Goal: Transaction & Acquisition: Obtain resource

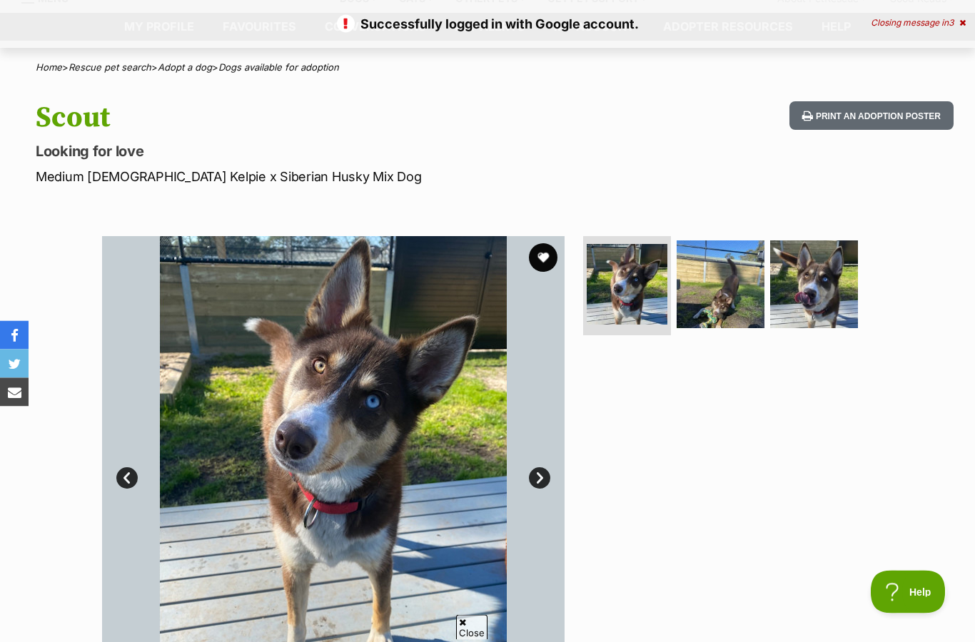
scroll to position [61, 0]
click at [806, 300] on img at bounding box center [814, 285] width 88 height 88
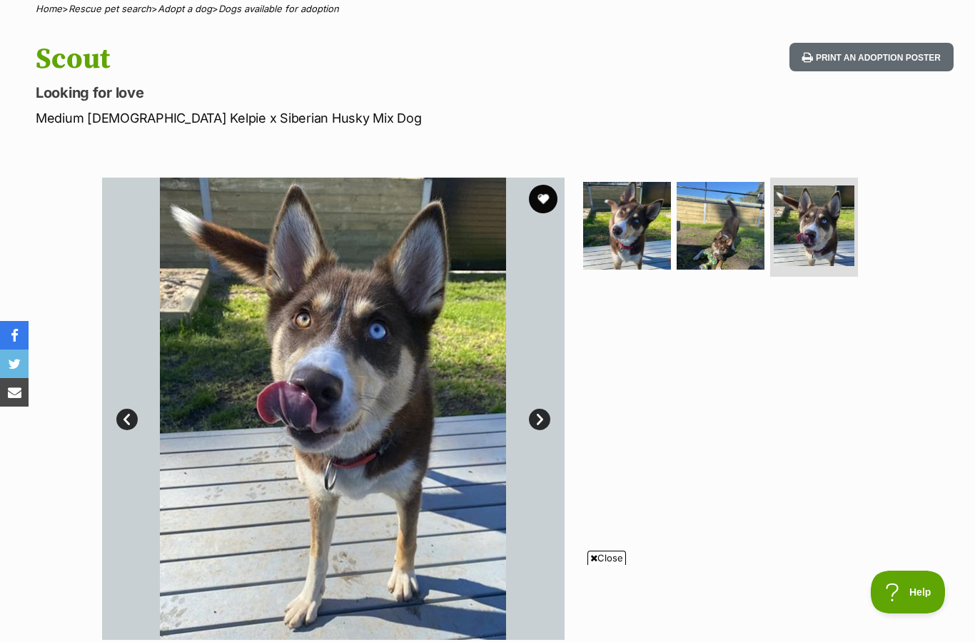
scroll to position [0, 0]
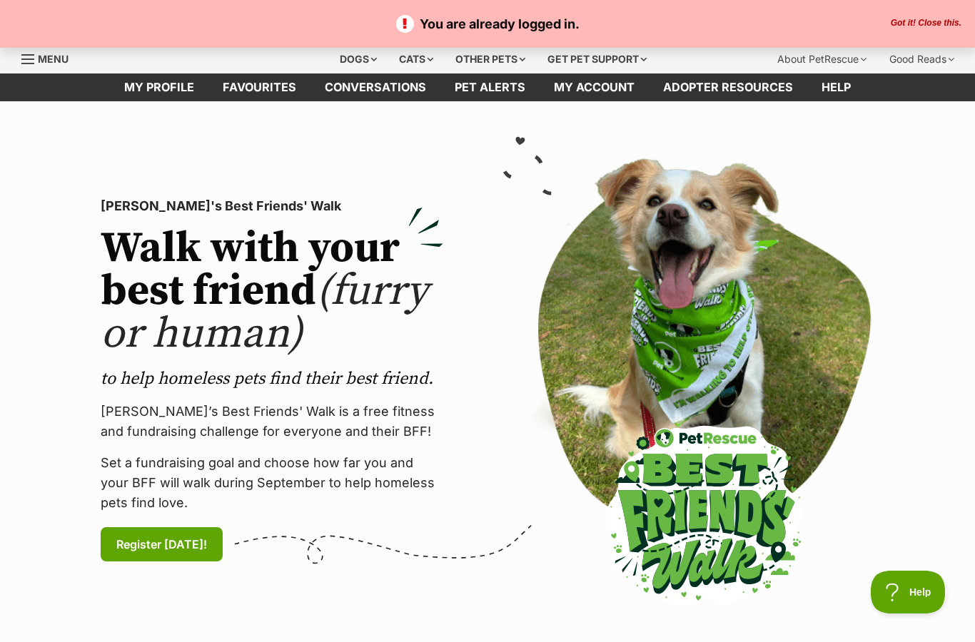
click at [348, 61] on div "Dogs" at bounding box center [358, 59] width 57 height 29
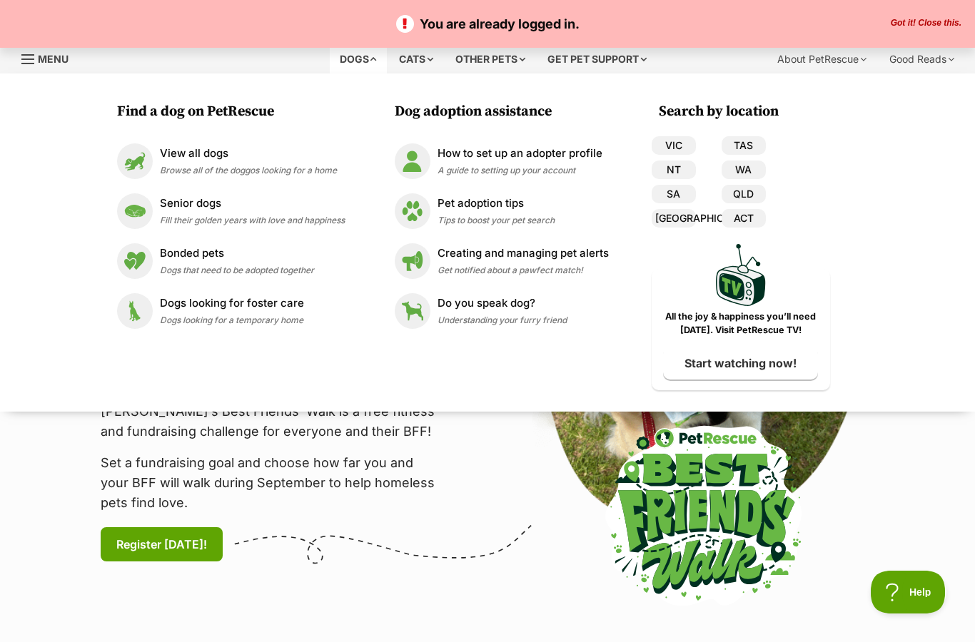
click at [672, 145] on link "VIC" at bounding box center [674, 145] width 44 height 19
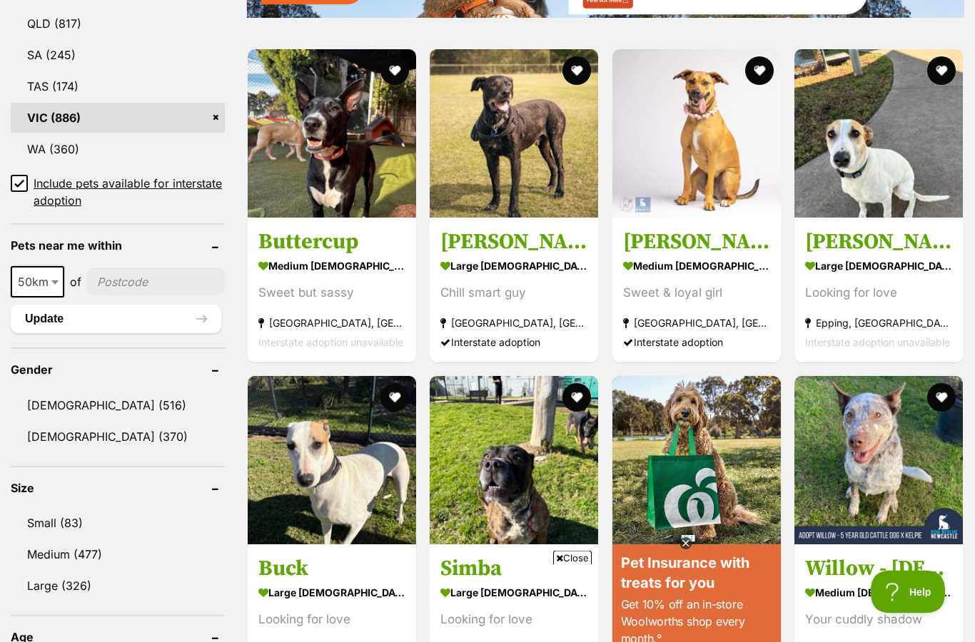
scroll to position [884, 0]
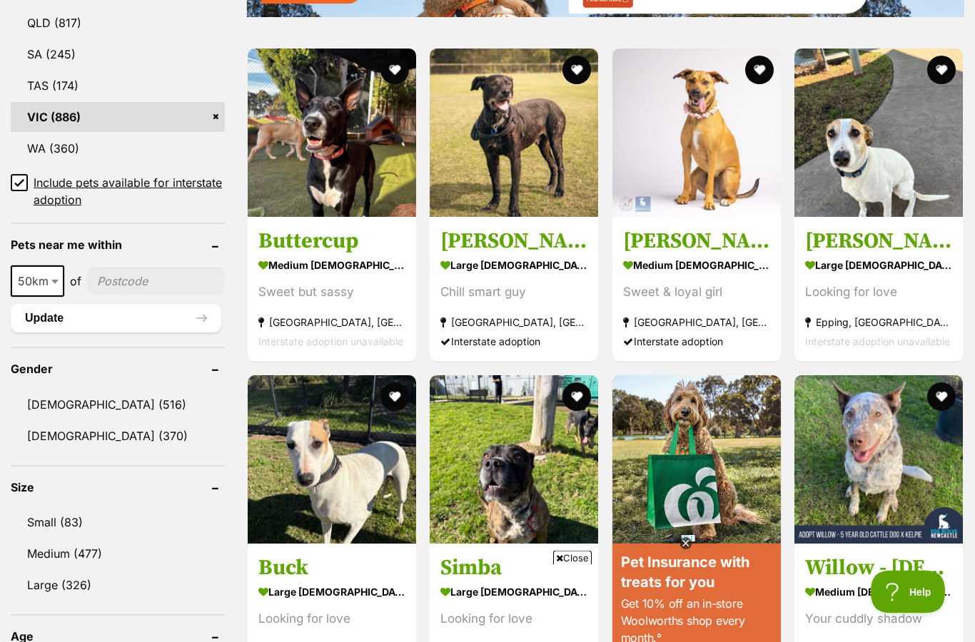
click at [54, 433] on link "Female (370)" at bounding box center [118, 437] width 214 height 30
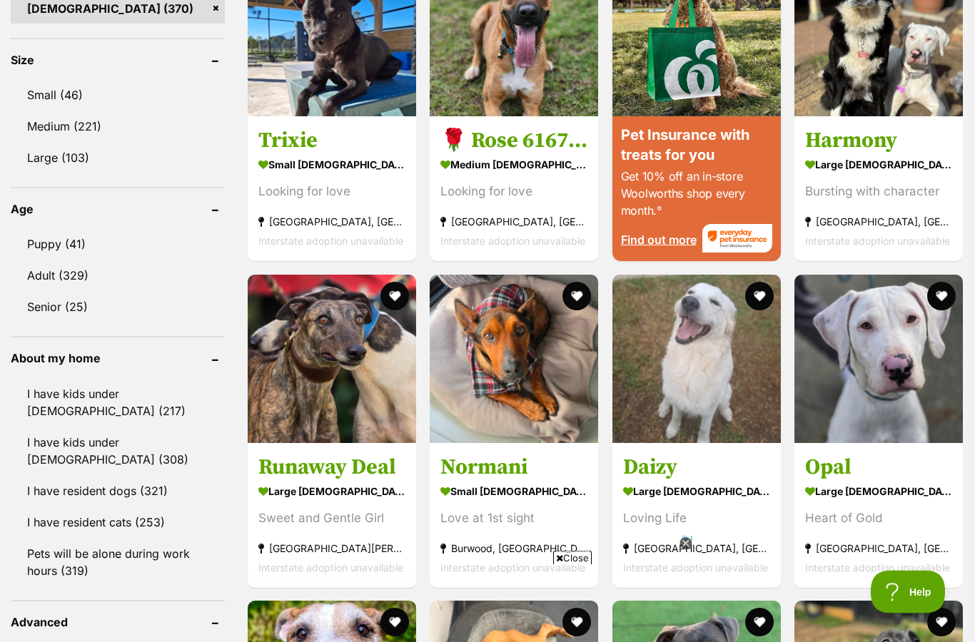
scroll to position [1313, 0]
click at [664, 400] on img at bounding box center [696, 359] width 168 height 168
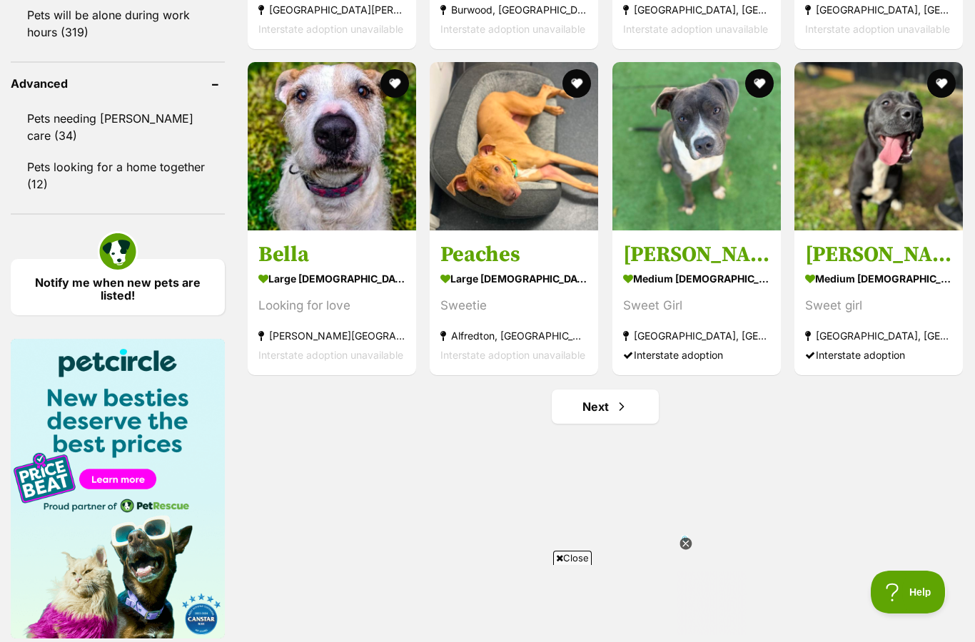
scroll to position [1853, 0]
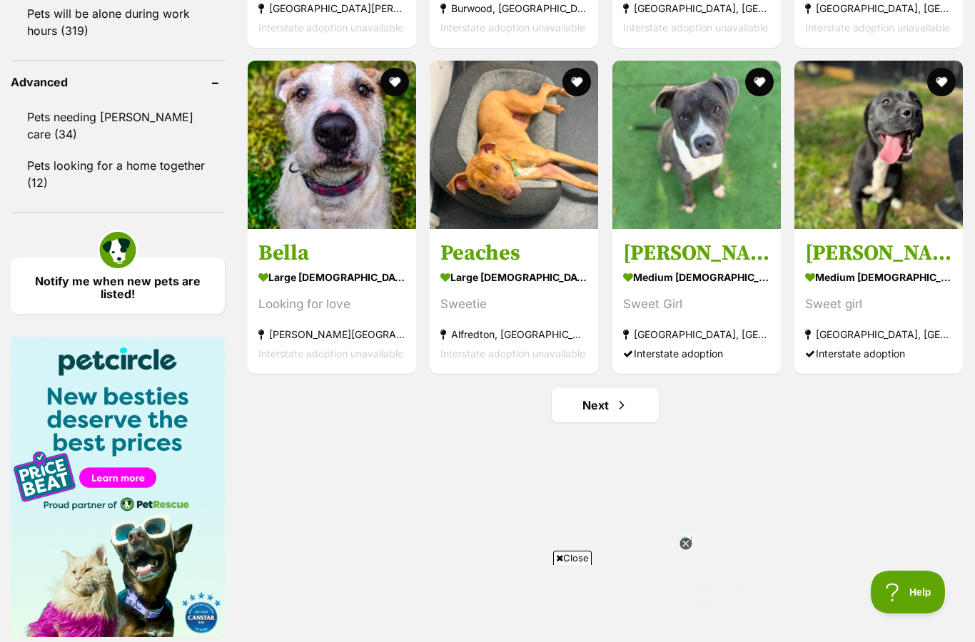
click at [592, 413] on link "Next" at bounding box center [605, 405] width 107 height 34
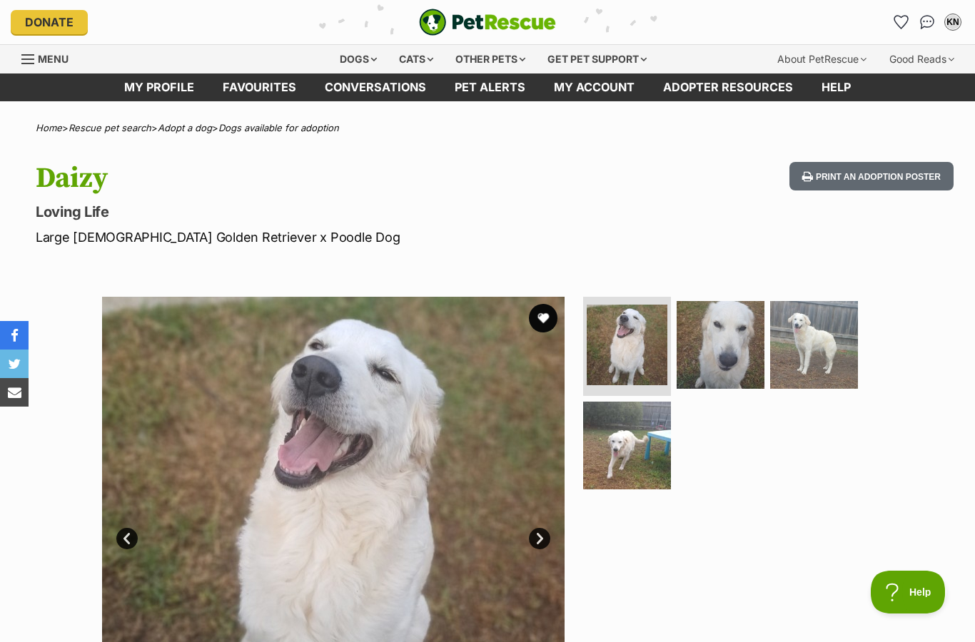
click at [799, 336] on img at bounding box center [814, 345] width 88 height 88
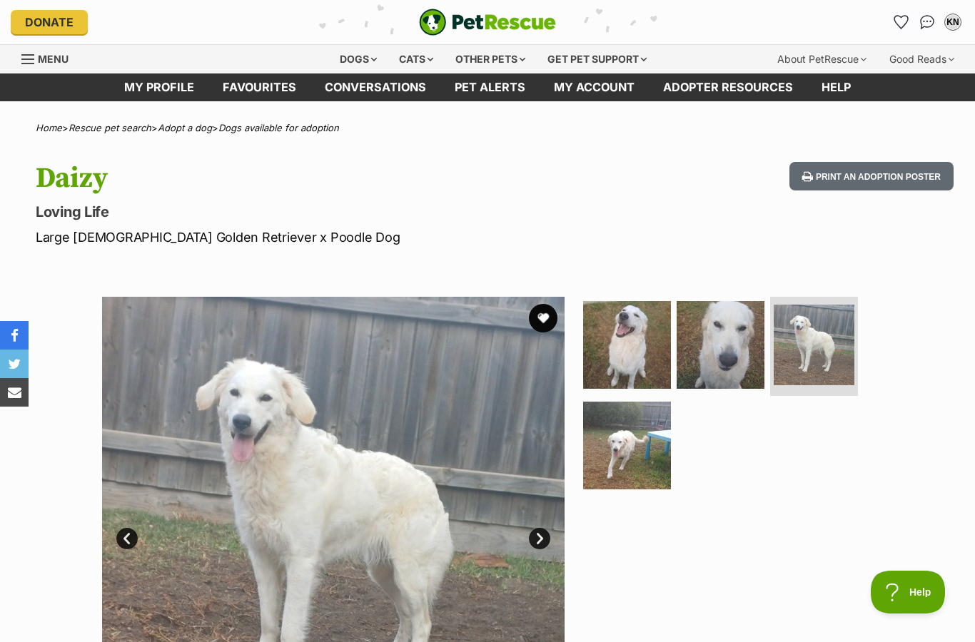
click at [710, 352] on img at bounding box center [721, 345] width 88 height 88
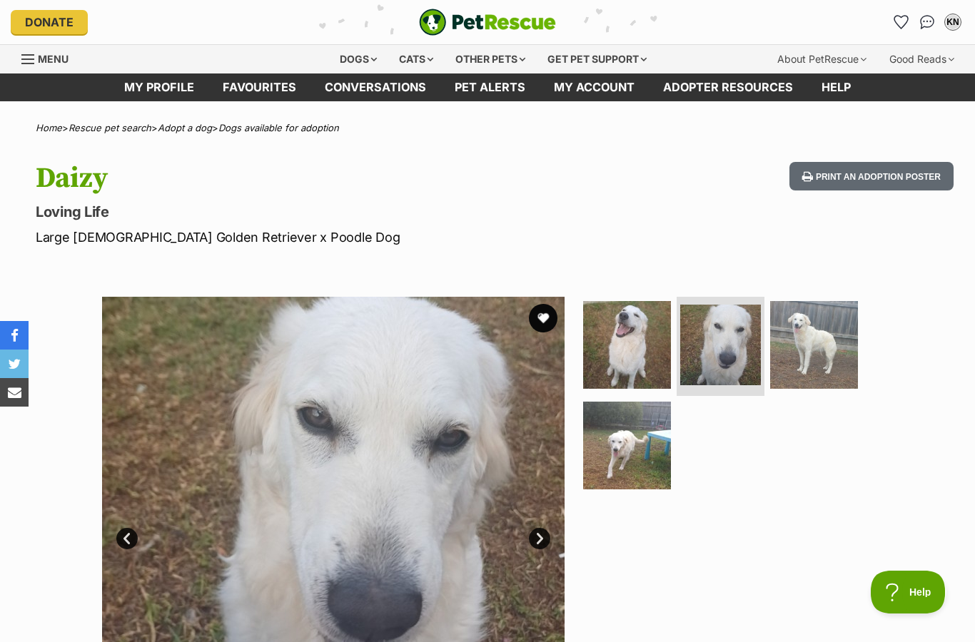
click at [604, 462] on img at bounding box center [627, 446] width 88 height 88
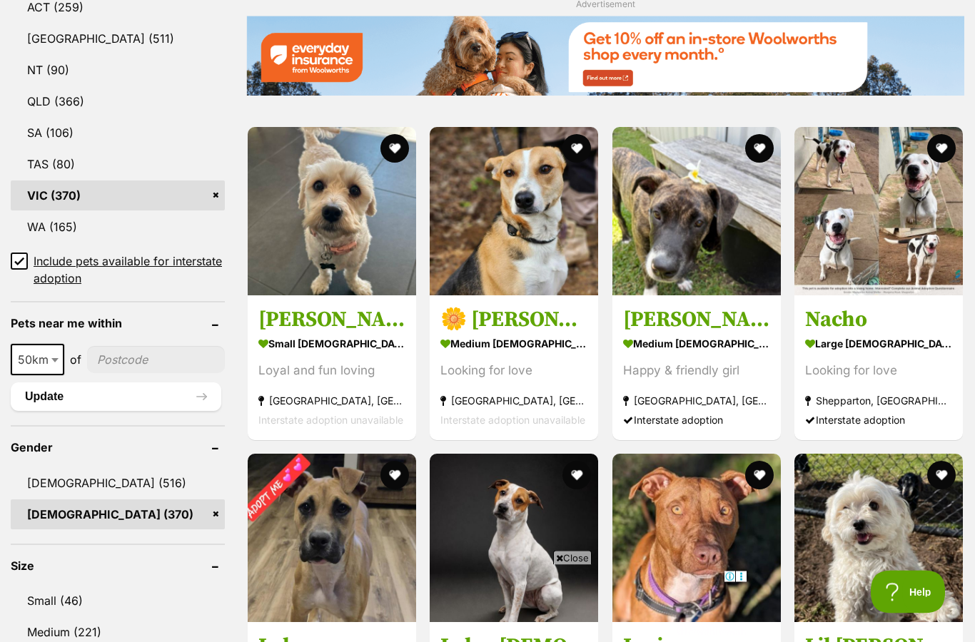
scroll to position [806, 0]
click at [289, 236] on img at bounding box center [332, 211] width 168 height 168
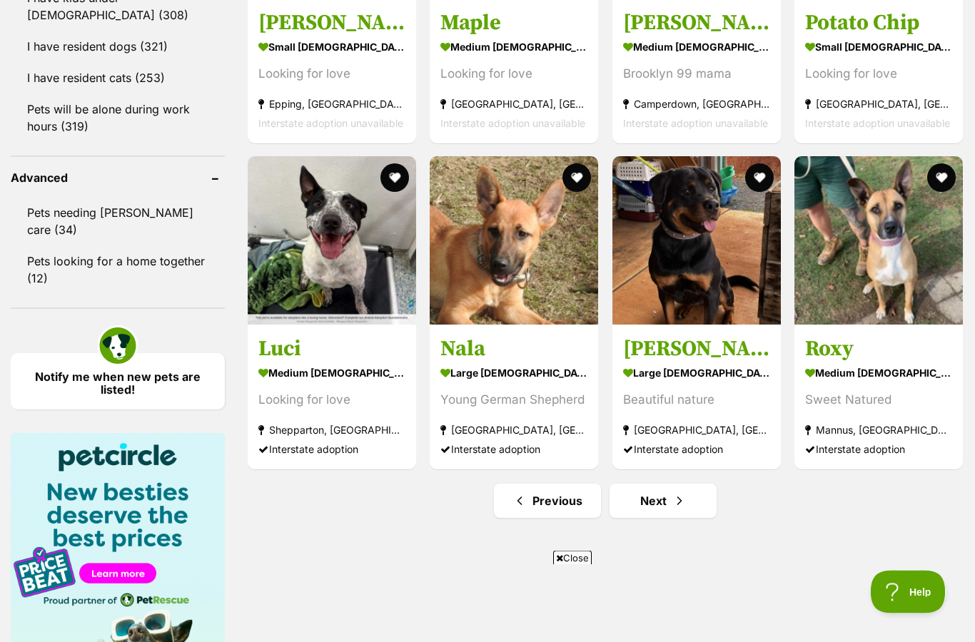
scroll to position [1757, 0]
click at [671, 512] on link "Next" at bounding box center [663, 501] width 107 height 34
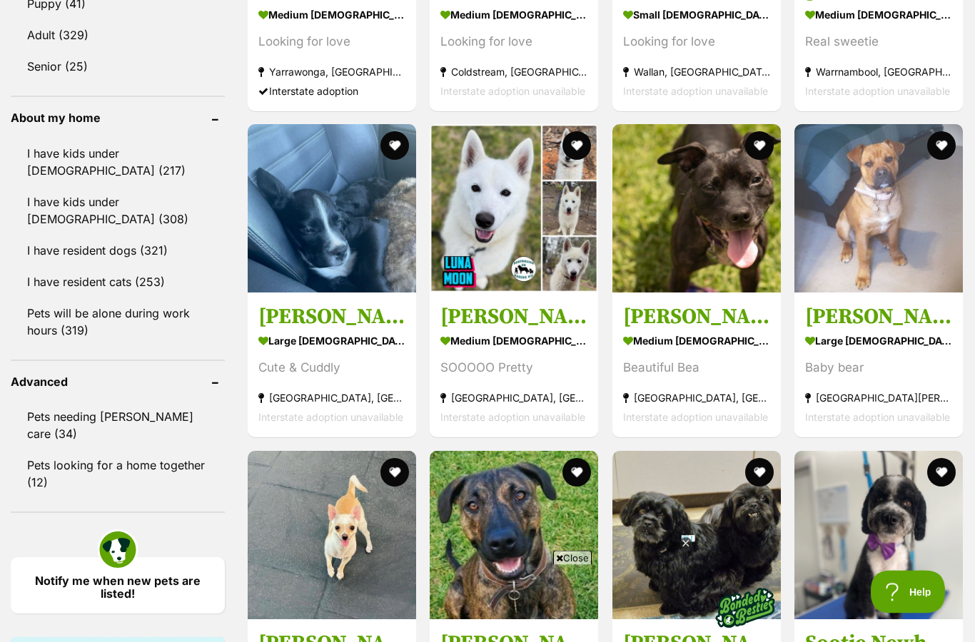
scroll to position [1553, 0]
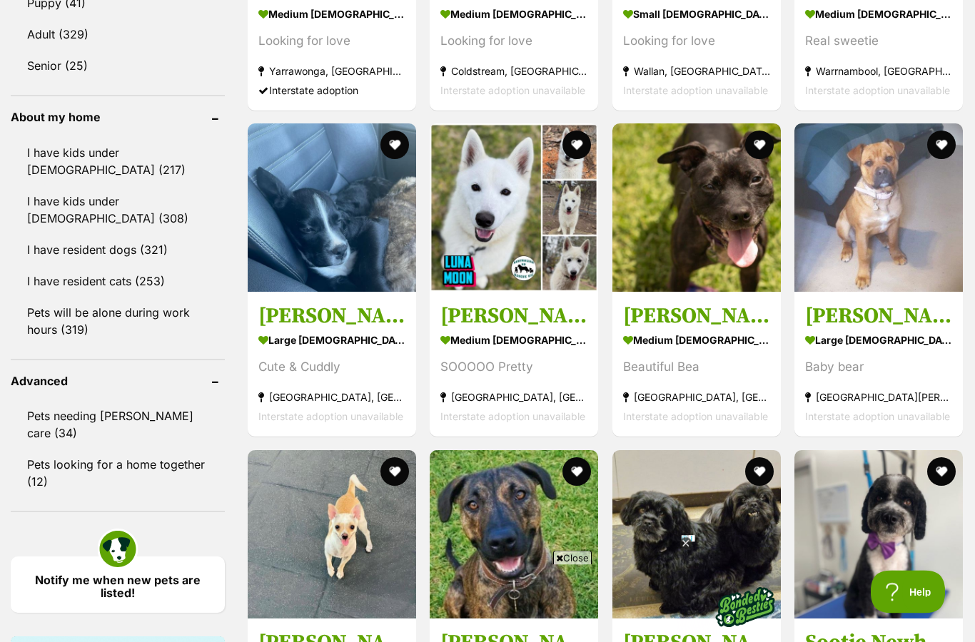
click at [61, 450] on link "Pets looking for a home together (12)" at bounding box center [118, 473] width 214 height 47
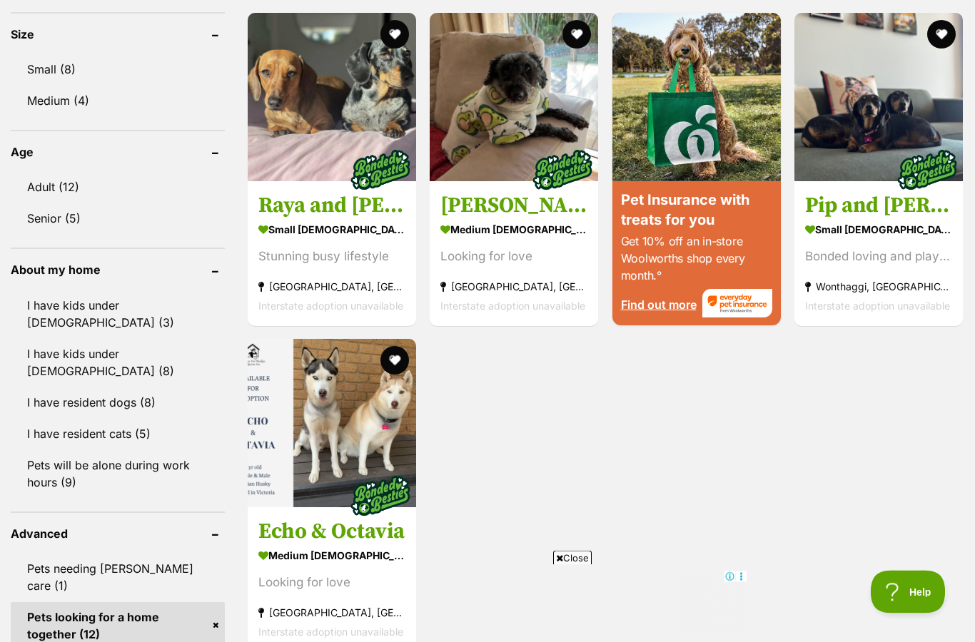
scroll to position [1372, 0]
click at [316, 451] on img at bounding box center [332, 423] width 168 height 168
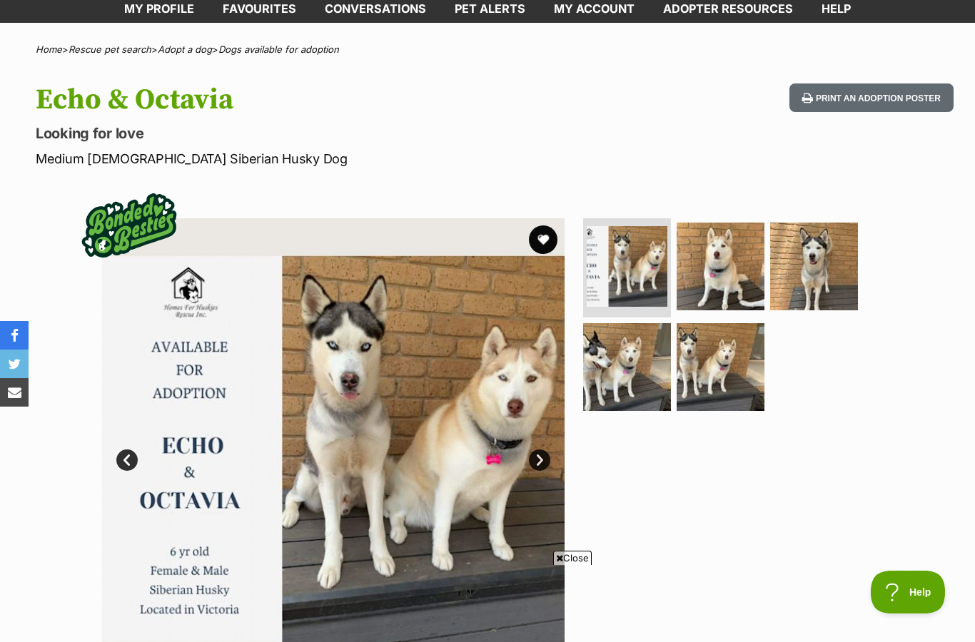
scroll to position [78, 0]
